Goal: Task Accomplishment & Management: Manage account settings

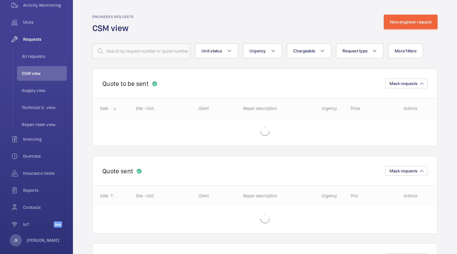
scroll to position [84, 0]
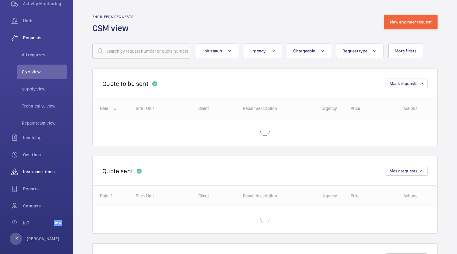
click at [36, 165] on div "Insurance items" at bounding box center [36, 171] width 61 height 15
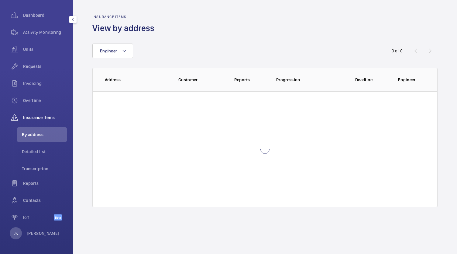
scroll to position [55, 0]
click at [36, 102] on span "Overtime" at bounding box center [45, 100] width 44 height 6
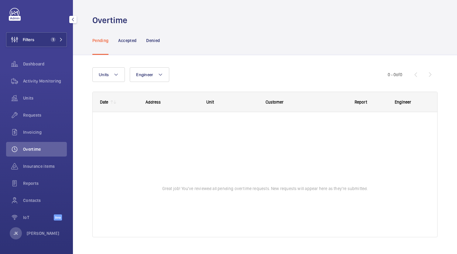
scroll to position [7, 0]
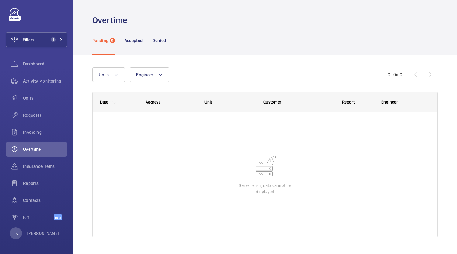
click at [99, 41] on p "Pending" at bounding box center [100, 40] width 16 height 6
click at [137, 42] on p "Accepted" at bounding box center [134, 40] width 18 height 6
click at [102, 45] on div "Pending 5" at bounding box center [103, 40] width 23 height 29
click at [161, 46] on div "Denied" at bounding box center [159, 40] width 14 height 29
click at [100, 43] on p "Pending" at bounding box center [100, 40] width 16 height 6
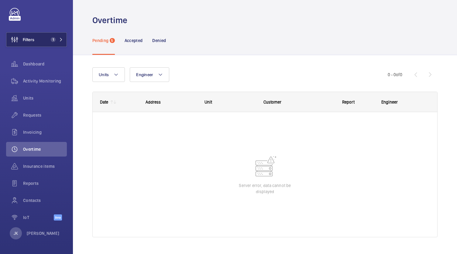
click at [32, 44] on span "Filters" at bounding box center [20, 39] width 28 height 15
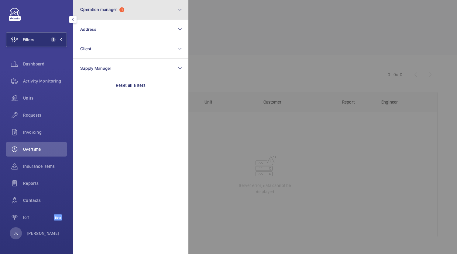
click at [122, 8] on span "1" at bounding box center [122, 9] width 5 height 5
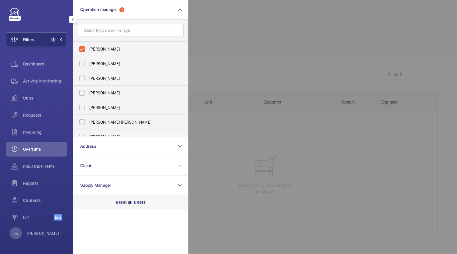
click at [140, 207] on div "Reset all filters" at bounding box center [131, 202] width 116 height 15
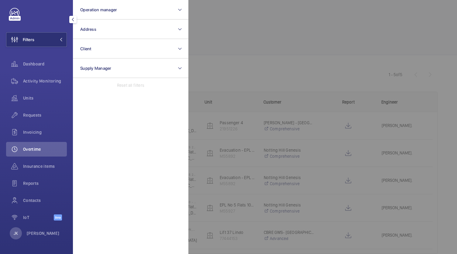
click at [247, 158] on div at bounding box center [417, 127] width 457 height 254
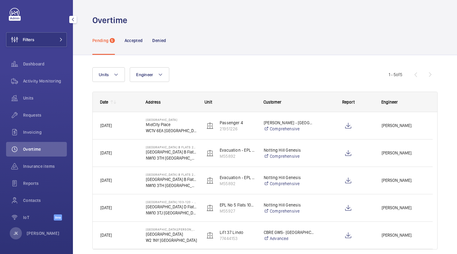
scroll to position [24, 0]
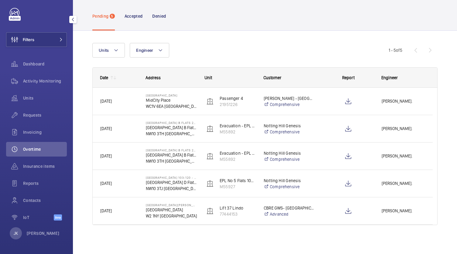
click at [170, 103] on p "WC1V 6EA LONDON" at bounding box center [171, 106] width 51 height 6
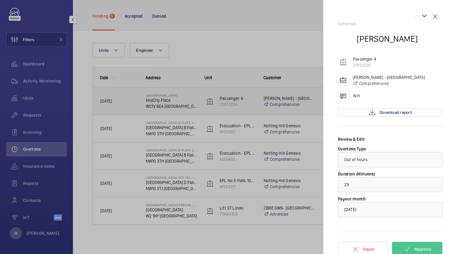
scroll to position [5, 0]
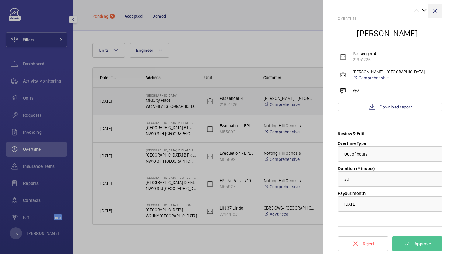
click at [434, 13] on wm-front-icon-button at bounding box center [435, 11] width 15 height 15
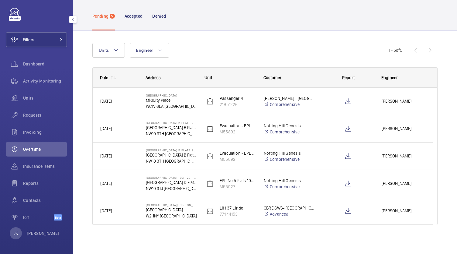
scroll to position [0, 0]
click at [157, 208] on p "Praed Street" at bounding box center [171, 209] width 51 height 6
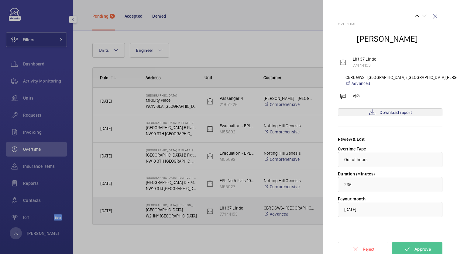
click at [389, 113] on span "Download report" at bounding box center [396, 112] width 32 height 5
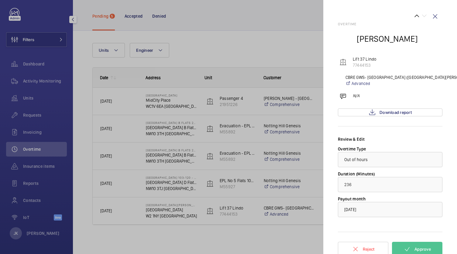
click at [249, 238] on div at bounding box center [228, 127] width 457 height 254
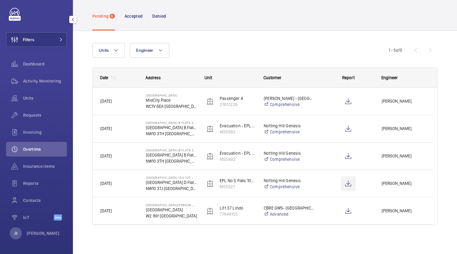
click at [350, 181] on wm-front-icon-button at bounding box center [348, 183] width 15 height 15
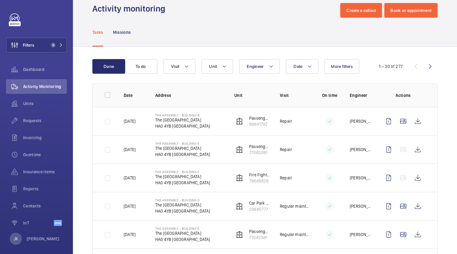
scroll to position [17, 0]
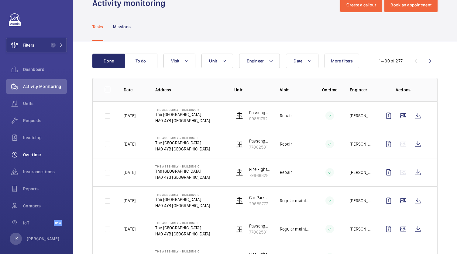
click at [30, 155] on span "Overtime" at bounding box center [45, 154] width 44 height 6
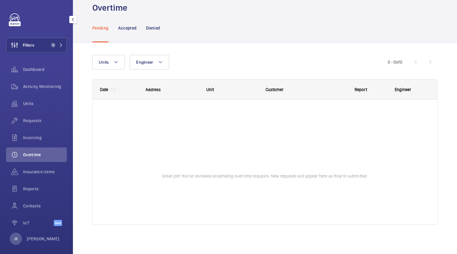
scroll to position [12, 0]
click at [29, 48] on span "Filters" at bounding box center [20, 45] width 28 height 15
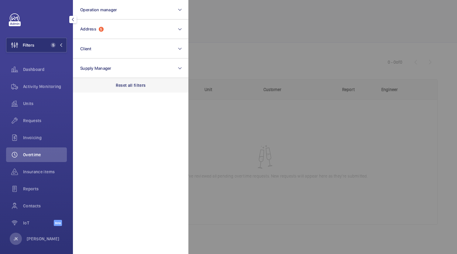
click at [121, 85] on p "Reset all filters" at bounding box center [131, 85] width 30 height 6
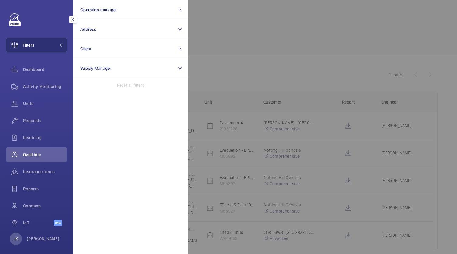
click at [229, 62] on div at bounding box center [417, 127] width 457 height 254
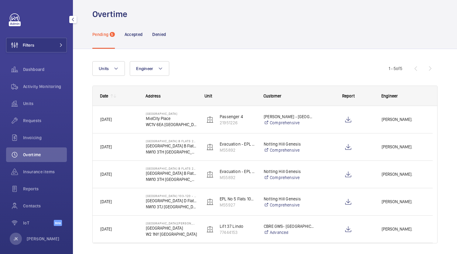
scroll to position [6, 0]
click at [401, 229] on span "Simon Raymond." at bounding box center [403, 229] width 43 height 7
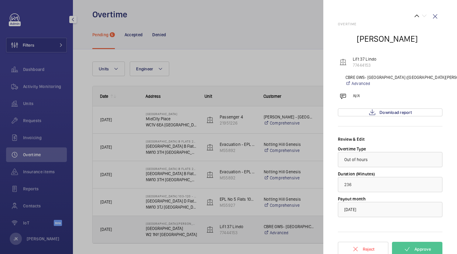
scroll to position [5, 0]
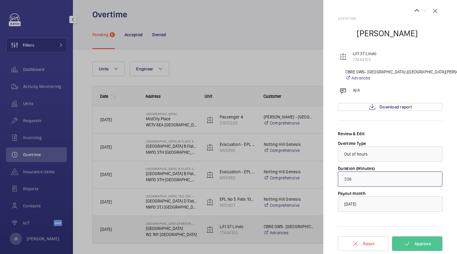
click at [392, 176] on input "236" at bounding box center [390, 178] width 105 height 15
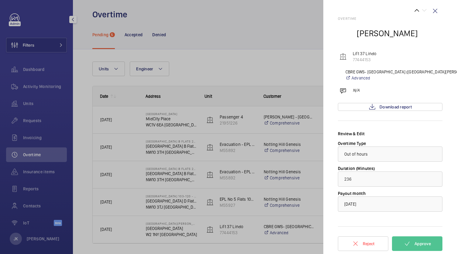
click at [245, 61] on div at bounding box center [228, 127] width 457 height 254
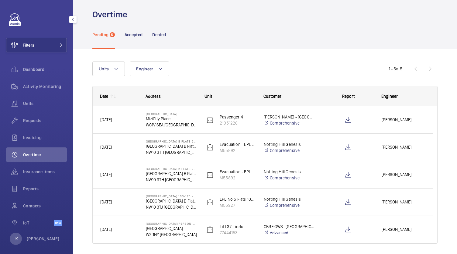
scroll to position [0, 0]
click at [273, 151] on link "Comprehensive" at bounding box center [289, 150] width 51 height 6
